Goal: Task Accomplishment & Management: Manage account settings

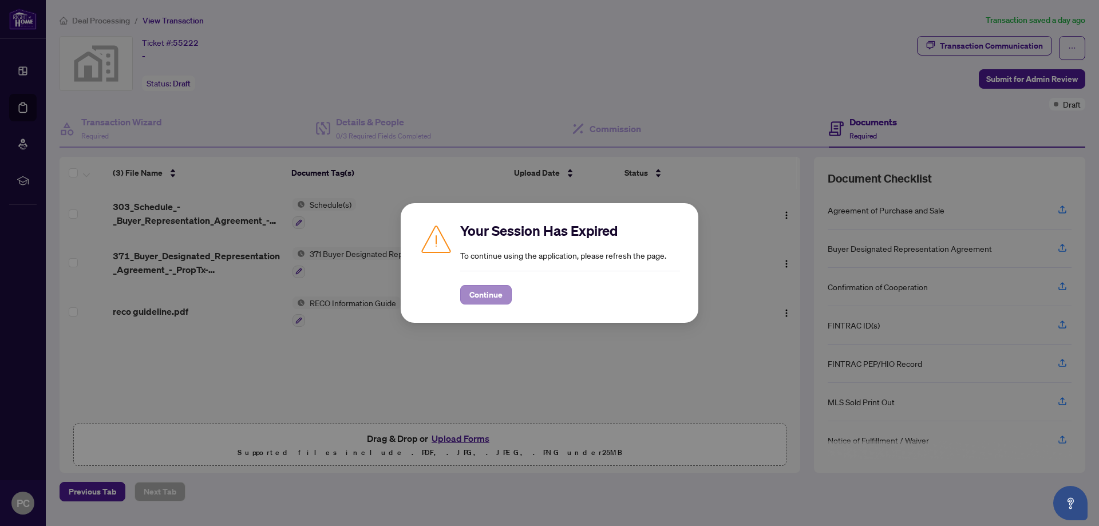
drag, startPoint x: 515, startPoint y: 290, endPoint x: 498, endPoint y: 290, distance: 16.6
click at [507, 290] on div "Continue" at bounding box center [570, 294] width 220 height 19
click at [492, 289] on span "Continue" at bounding box center [485, 295] width 33 height 18
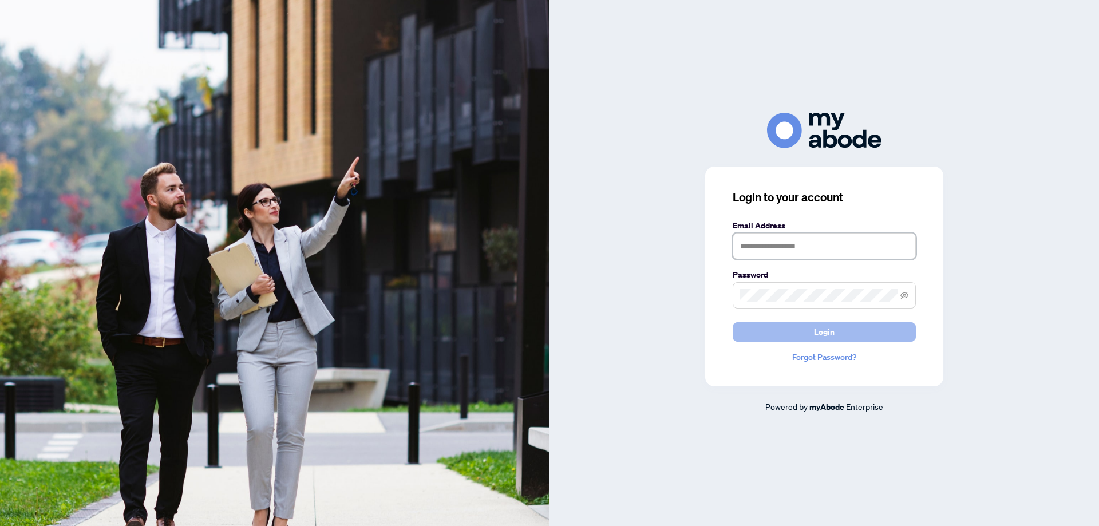
type input "**********"
click at [795, 337] on button "Login" at bounding box center [824, 331] width 183 height 19
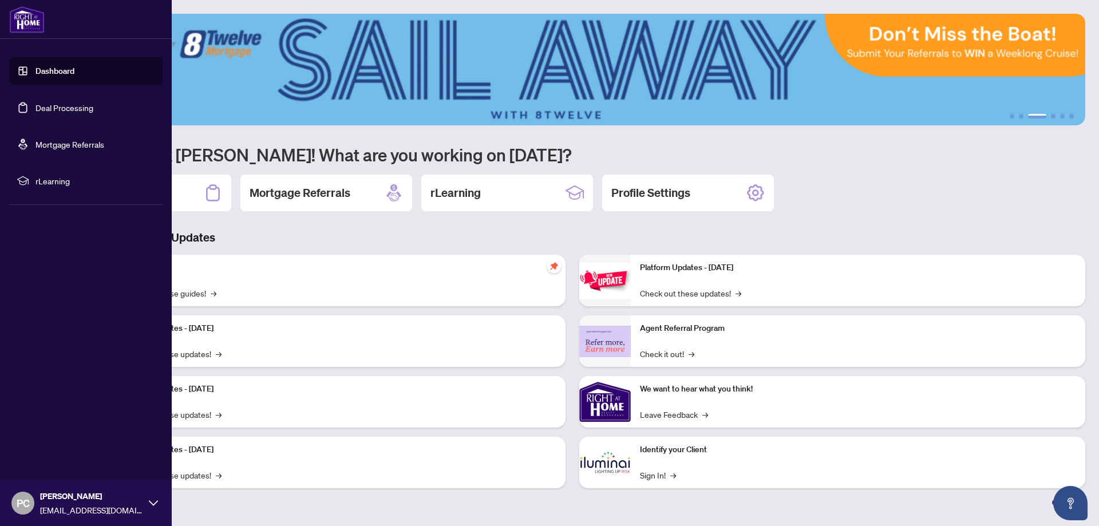
click at [35, 71] on link "Dashboard" at bounding box center [54, 71] width 39 height 10
click at [62, 104] on link "Deal Processing" at bounding box center [64, 107] width 58 height 10
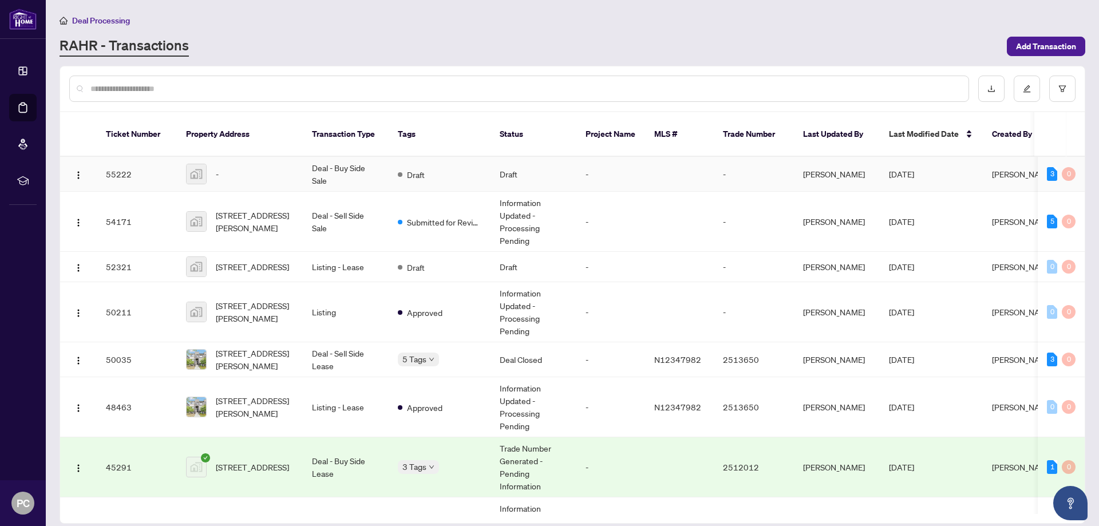
click at [374, 168] on td "Deal - Buy Side Sale" at bounding box center [346, 174] width 86 height 35
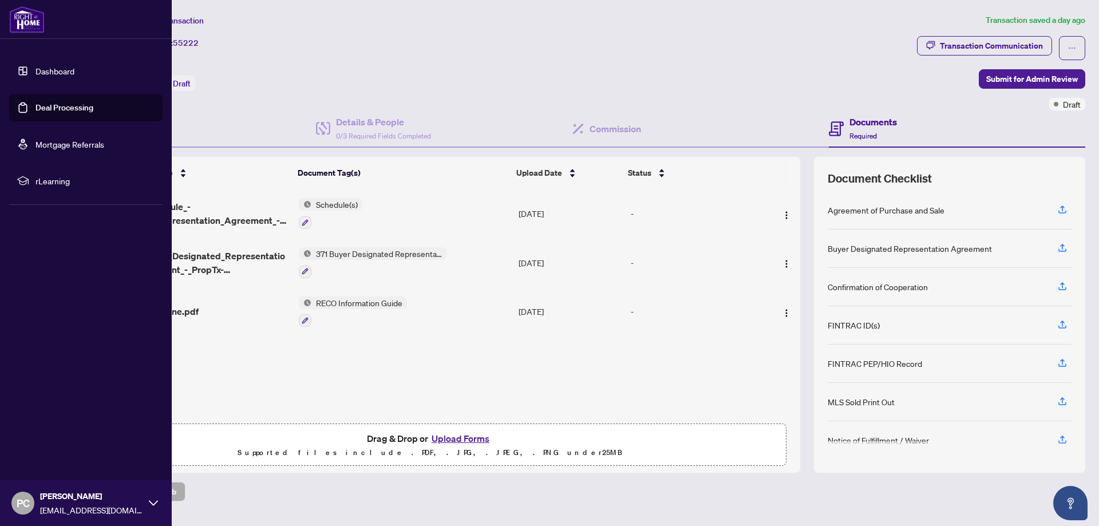
click at [70, 72] on link "Dashboard" at bounding box center [54, 71] width 39 height 10
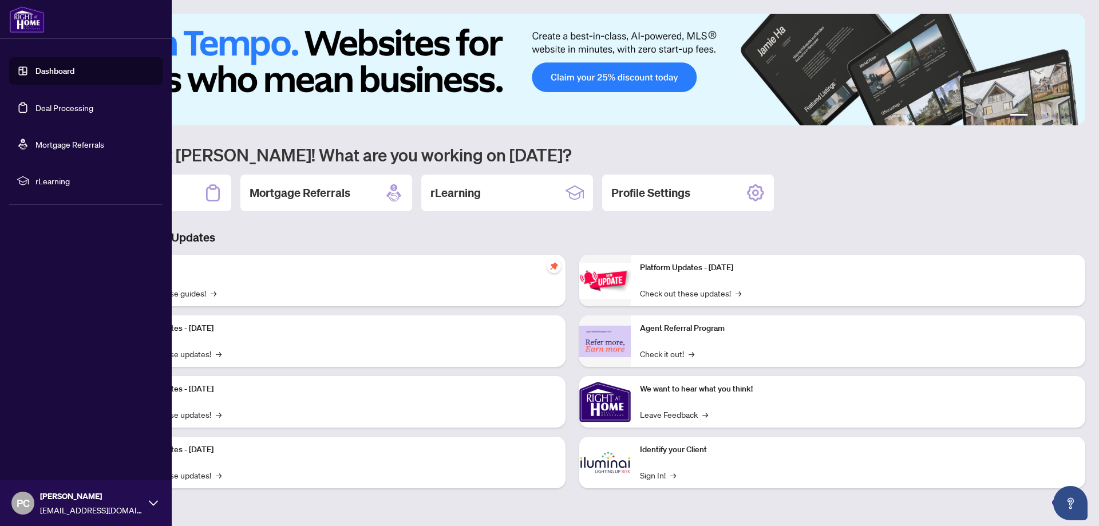
click at [83, 105] on link "Deal Processing" at bounding box center [64, 107] width 58 height 10
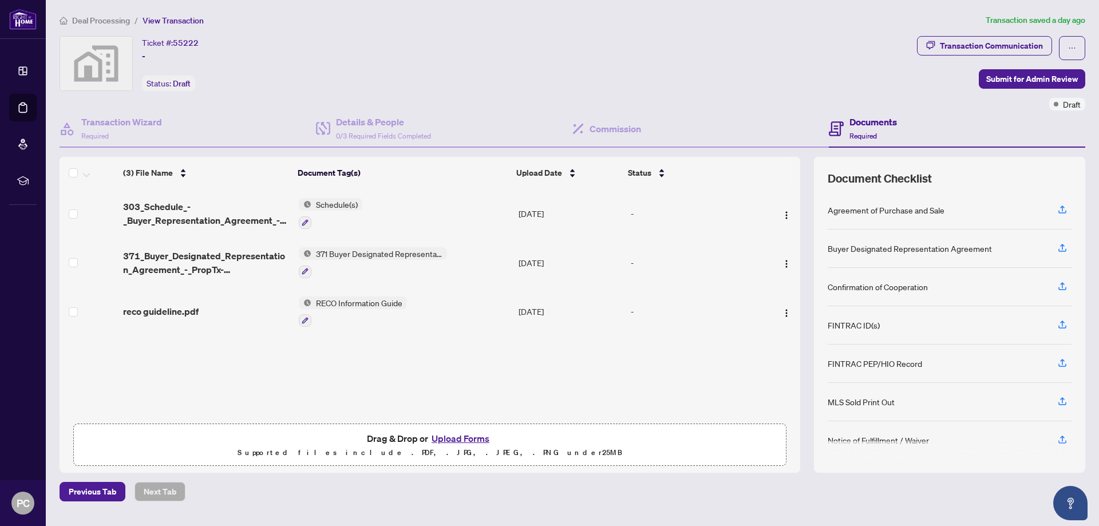
drag, startPoint x: 619, startPoint y: 78, endPoint x: 606, endPoint y: 76, distance: 12.9
click at [619, 78] on div "Ticket #: 55222 - Status: Draft" at bounding box center [486, 63] width 853 height 55
